Goal: Navigation & Orientation: Find specific page/section

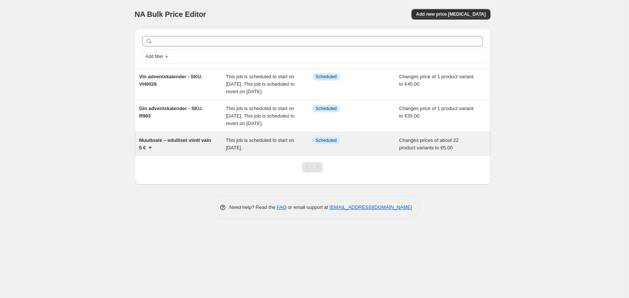
click at [178, 152] on div "Muuttoale – edulliset viinit vain 5 € 🍷" at bounding box center [182, 144] width 87 height 15
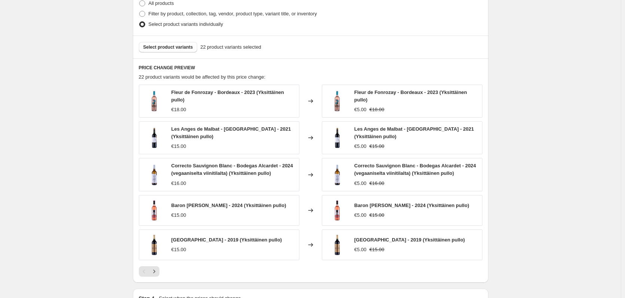
scroll to position [374, 0]
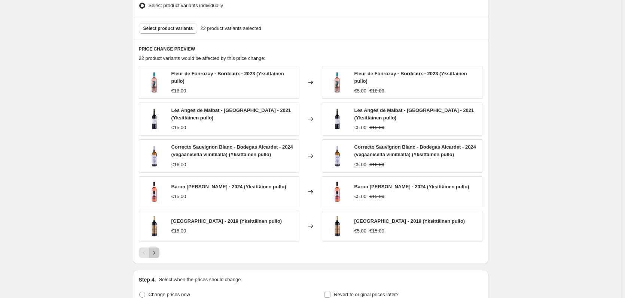
click at [157, 255] on icon "Next" at bounding box center [154, 252] width 7 height 7
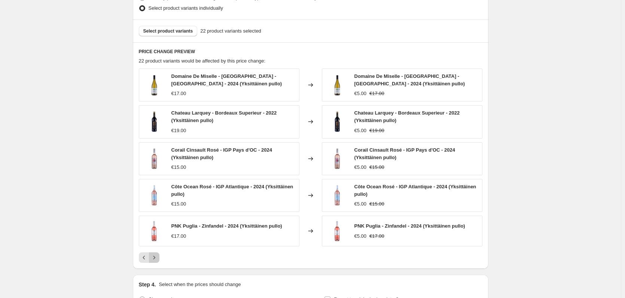
click at [158, 256] on icon "Next" at bounding box center [154, 257] width 7 height 7
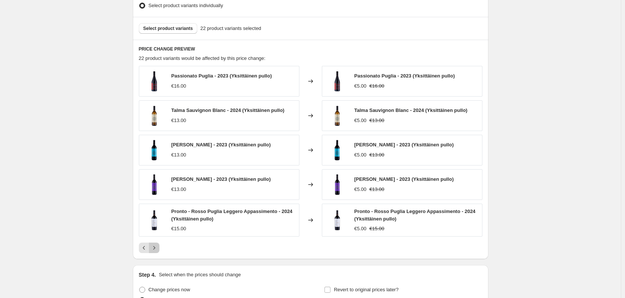
click at [157, 248] on icon "Next" at bounding box center [154, 247] width 7 height 7
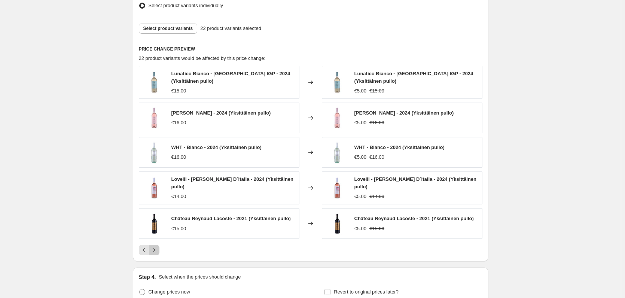
click at [158, 252] on icon "Next" at bounding box center [154, 249] width 7 height 7
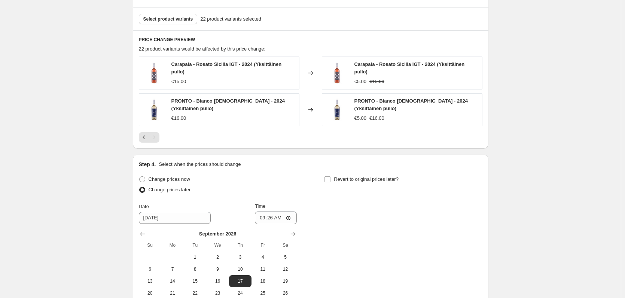
scroll to position [364, 0]
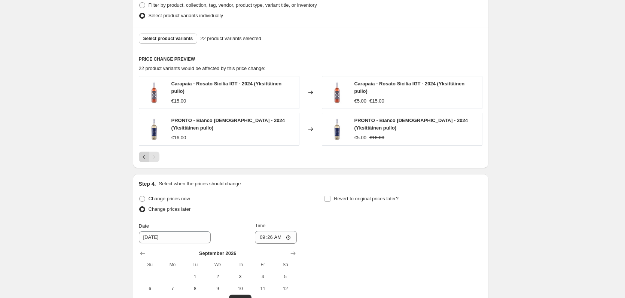
click at [148, 158] on icon "Previous" at bounding box center [143, 156] width 7 height 7
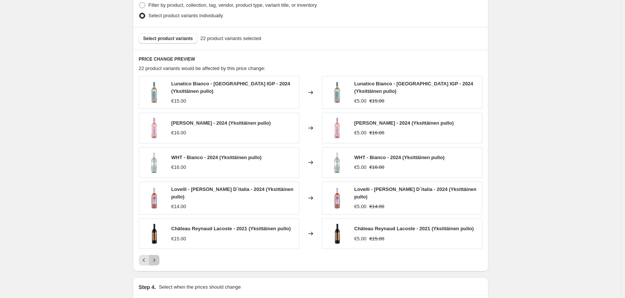
click at [156, 257] on icon "Next" at bounding box center [154, 260] width 7 height 7
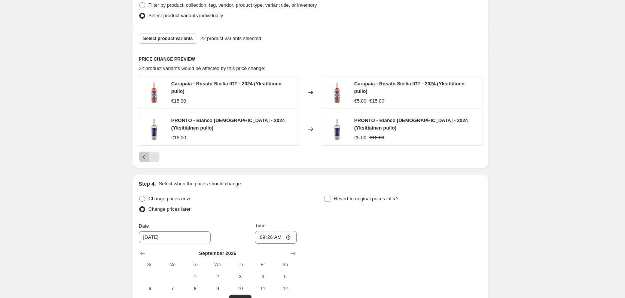
click at [145, 157] on icon "Previous" at bounding box center [143, 156] width 7 height 7
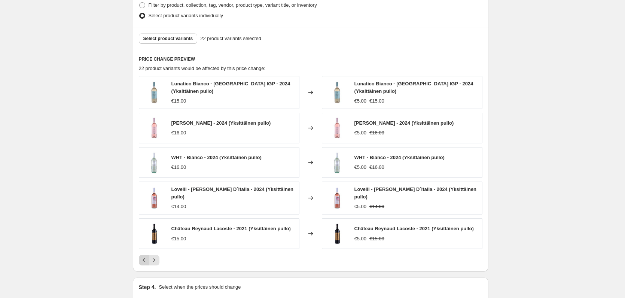
click at [148, 258] on icon "Previous" at bounding box center [143, 260] width 7 height 7
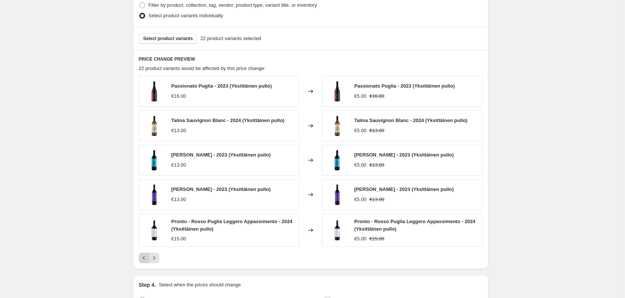
click at [145, 257] on icon "Previous" at bounding box center [143, 257] width 7 height 7
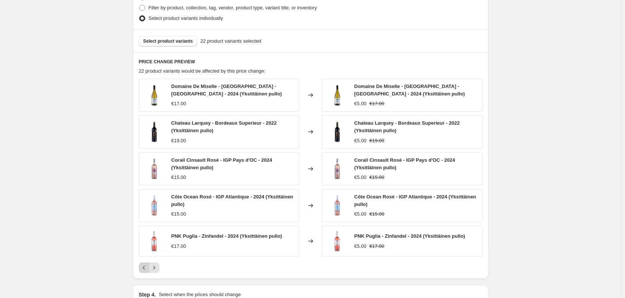
click at [146, 264] on icon "Previous" at bounding box center [143, 267] width 7 height 7
